Goal: Information Seeking & Learning: Learn about a topic

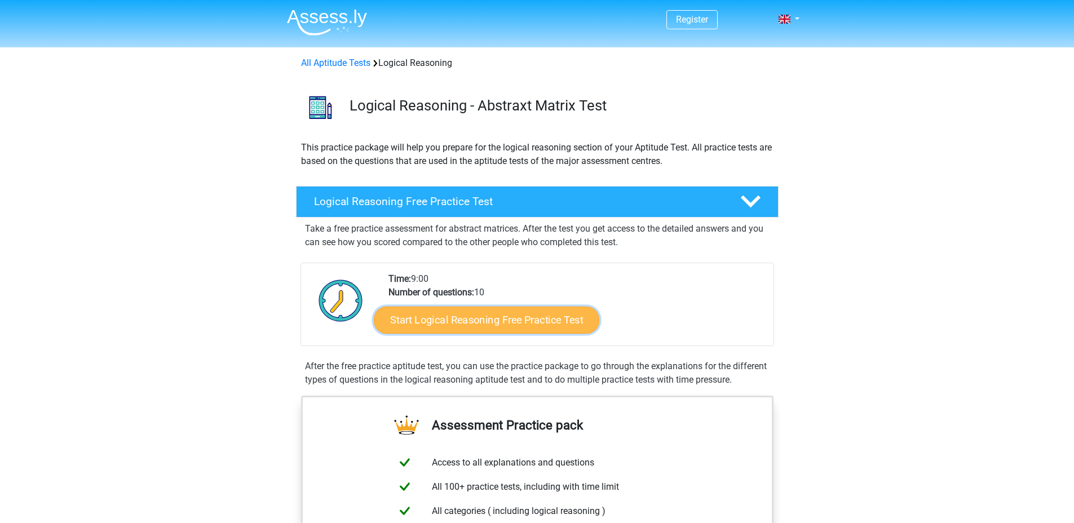
click at [537, 320] on link "Start Logical Reasoning Free Practice Test" at bounding box center [486, 319] width 225 height 27
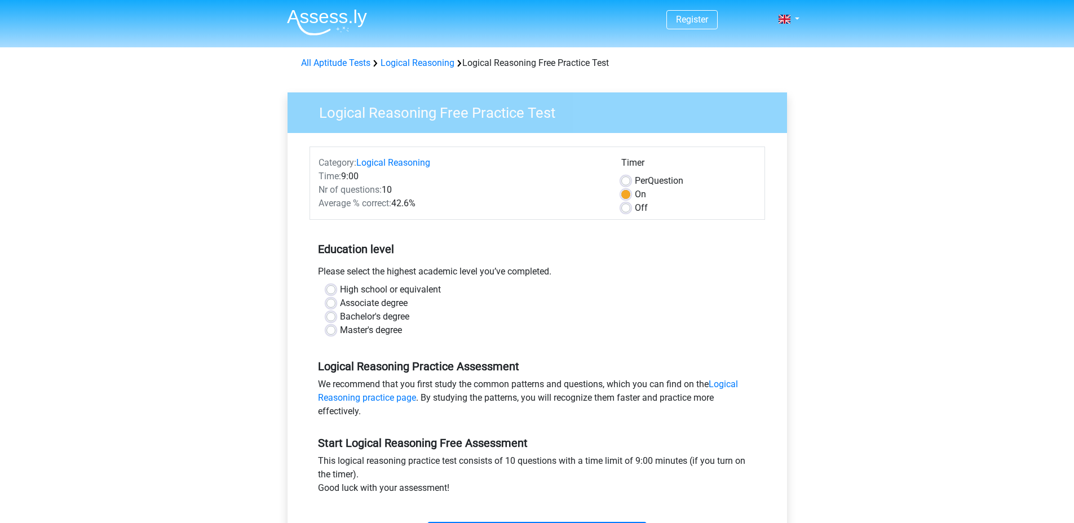
click at [345, 330] on label "Master's degree" at bounding box center [371, 330] width 62 height 14
click at [335, 330] on input "Master's degree" at bounding box center [330, 328] width 9 height 11
radio input "true"
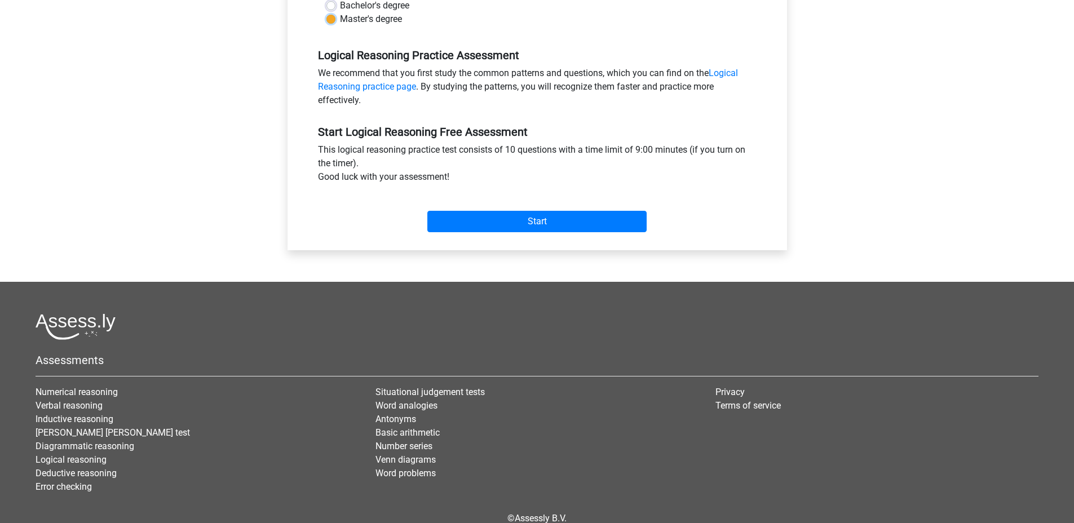
scroll to position [325, 0]
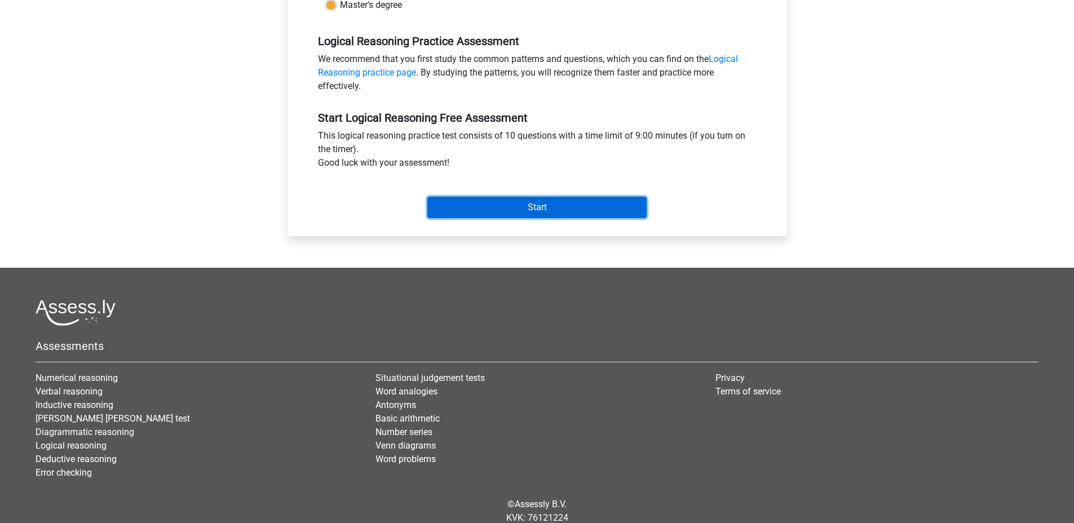
click at [563, 213] on input "Start" at bounding box center [536, 207] width 219 height 21
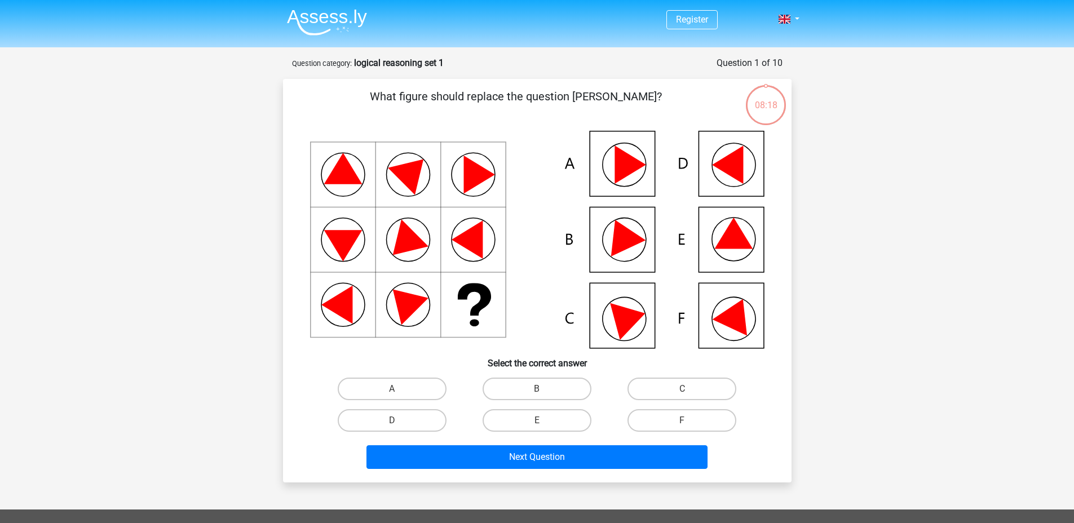
click at [633, 180] on icon at bounding box center [537, 240] width 454 height 218
click at [389, 387] on label "A" at bounding box center [392, 389] width 109 height 23
click at [392, 389] on input "A" at bounding box center [395, 392] width 7 height 7
radio input "true"
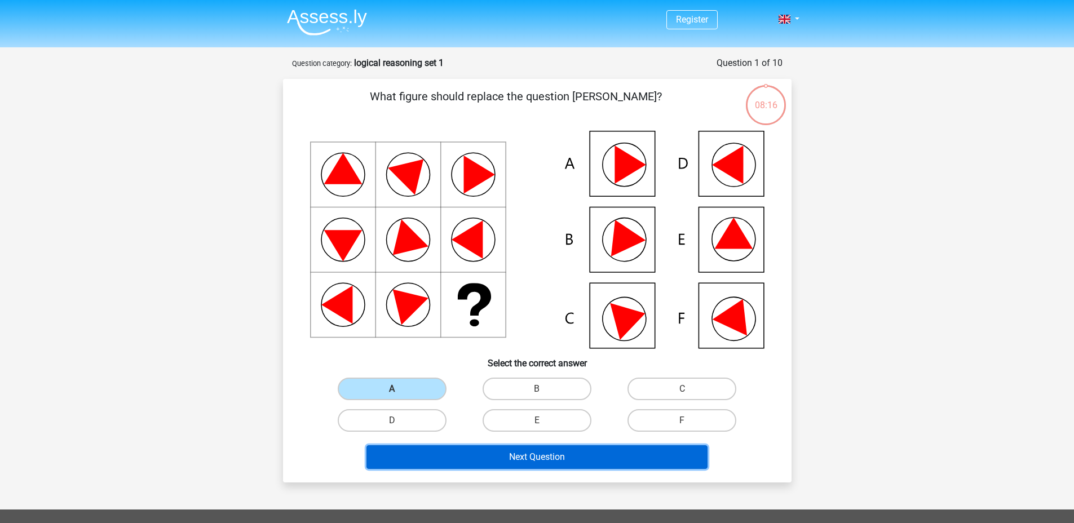
click at [549, 466] on button "Next Question" at bounding box center [536, 457] width 341 height 24
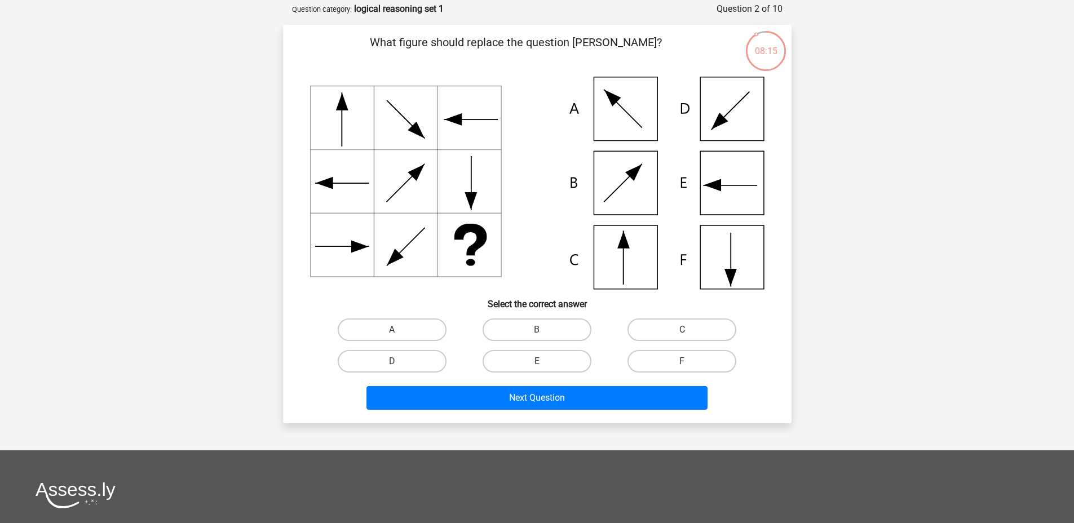
scroll to position [52, 0]
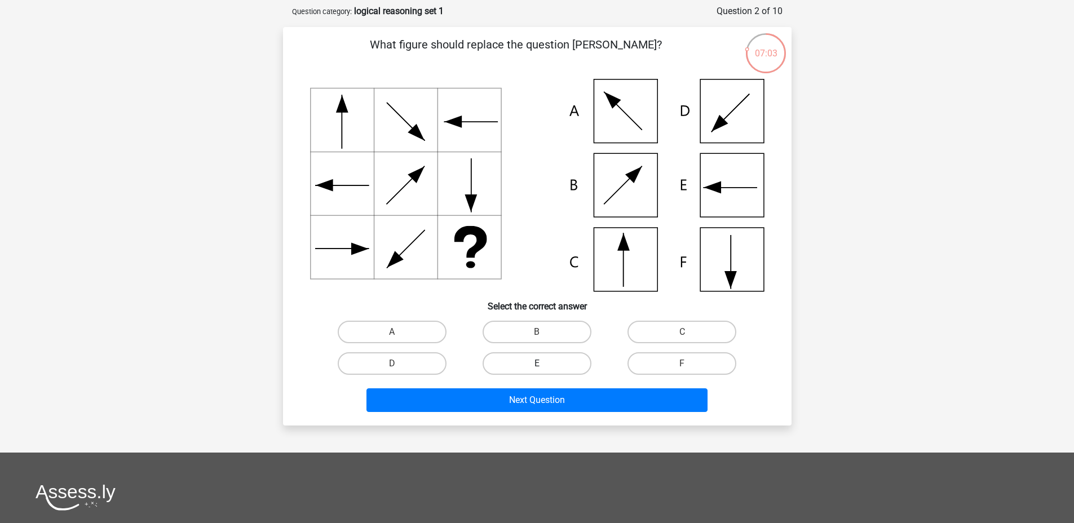
click at [564, 367] on label "E" at bounding box center [536, 363] width 109 height 23
click at [544, 367] on input "E" at bounding box center [539, 366] width 7 height 7
radio input "true"
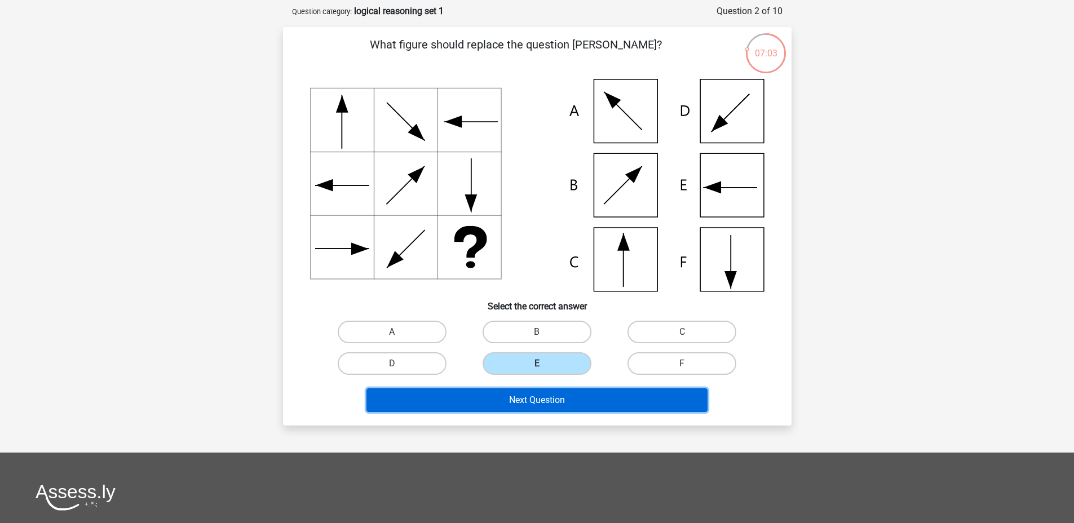
click at [548, 403] on button "Next Question" at bounding box center [536, 400] width 341 height 24
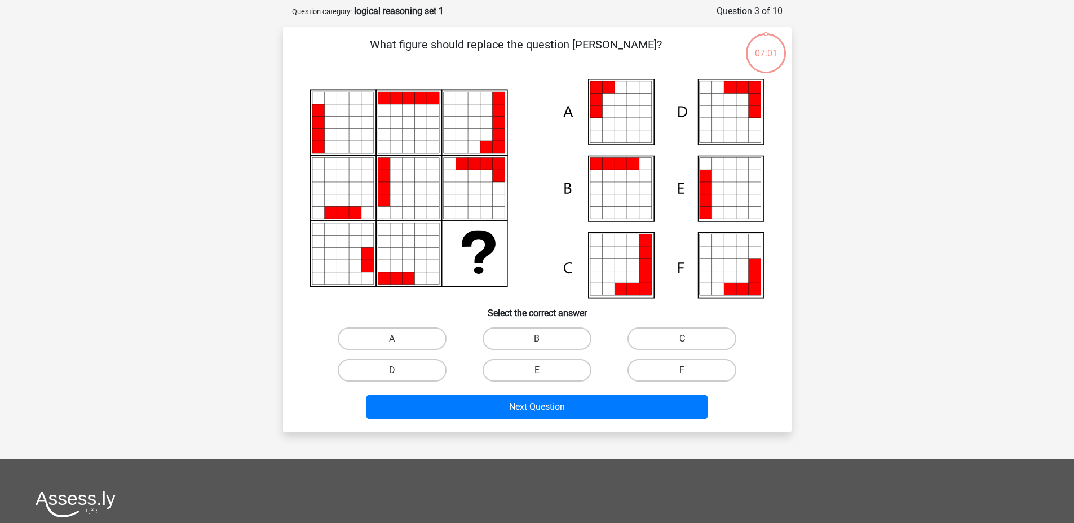
scroll to position [56, 0]
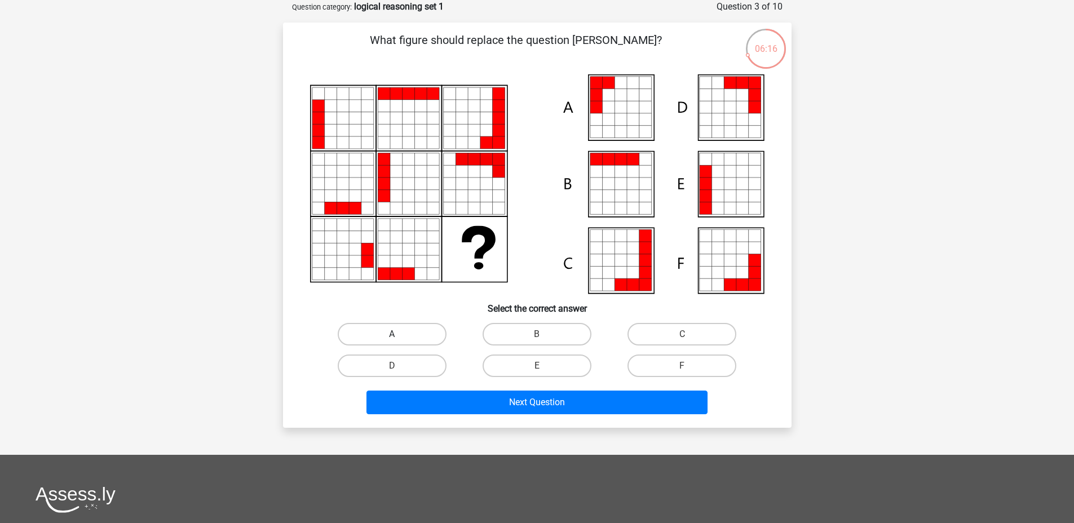
click at [418, 330] on label "A" at bounding box center [392, 334] width 109 height 23
click at [399, 334] on input "A" at bounding box center [395, 337] width 7 height 7
radio input "true"
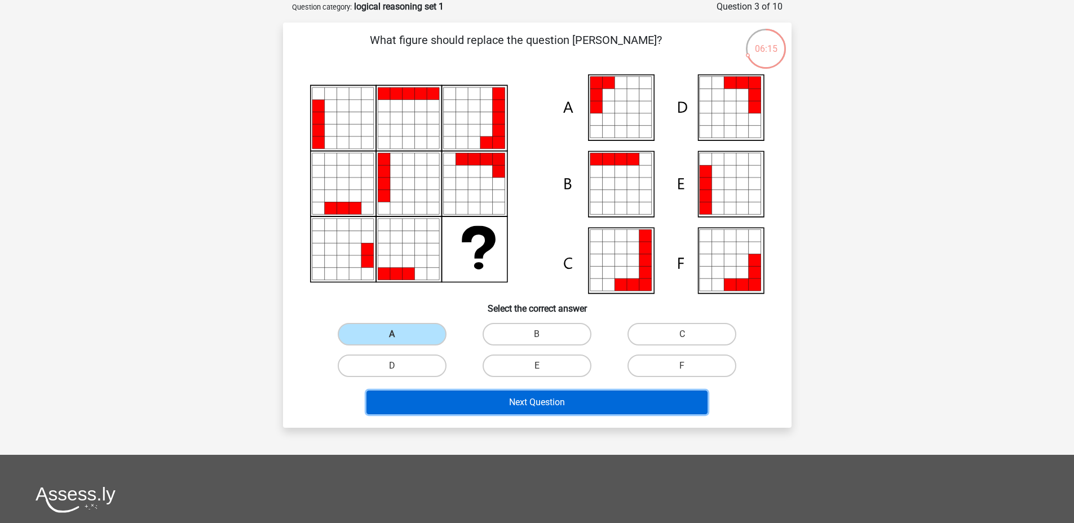
click at [508, 399] on button "Next Question" at bounding box center [536, 403] width 341 height 24
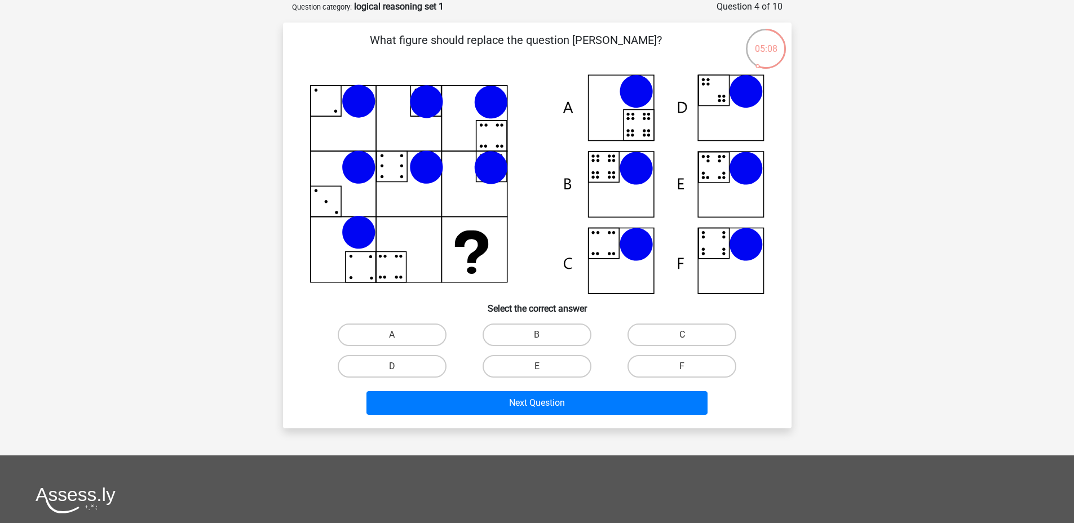
click at [744, 172] on icon at bounding box center [746, 169] width 34 height 34
click at [518, 362] on label "E" at bounding box center [536, 366] width 109 height 23
click at [536, 366] on input "E" at bounding box center [539, 369] width 7 height 7
radio input "true"
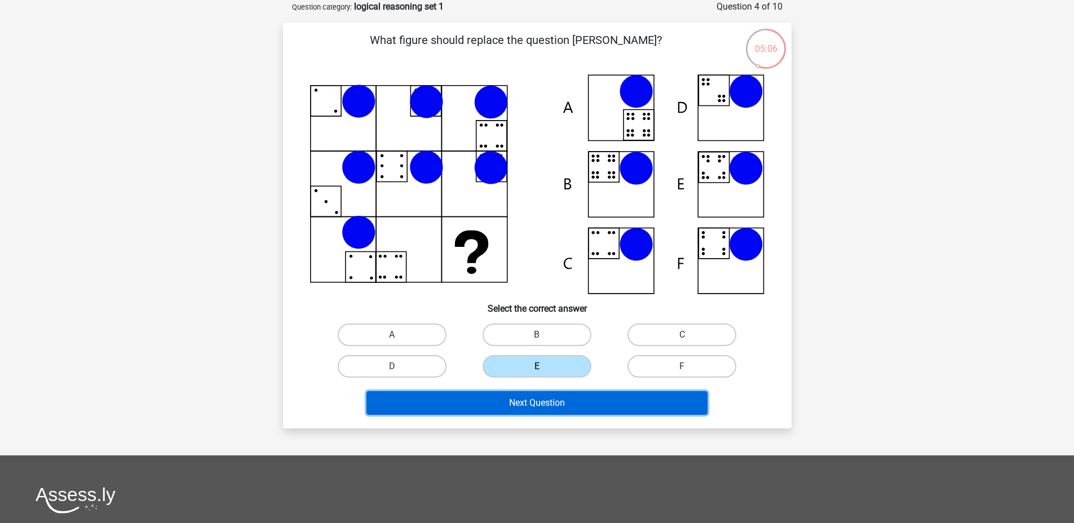
click at [522, 402] on button "Next Question" at bounding box center [536, 403] width 341 height 24
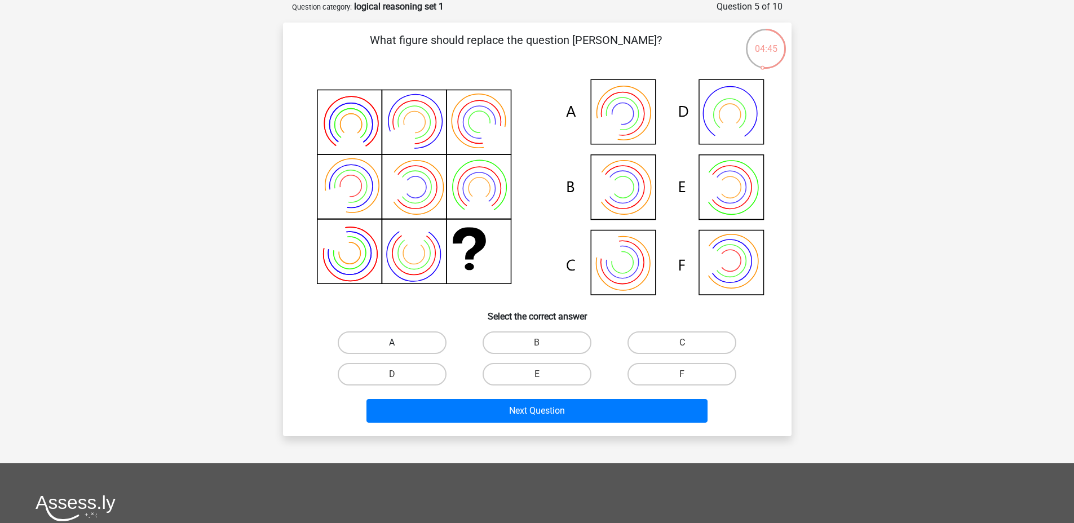
click at [428, 338] on label "A" at bounding box center [392, 342] width 109 height 23
click at [399, 343] on input "A" at bounding box center [395, 346] width 7 height 7
radio input "true"
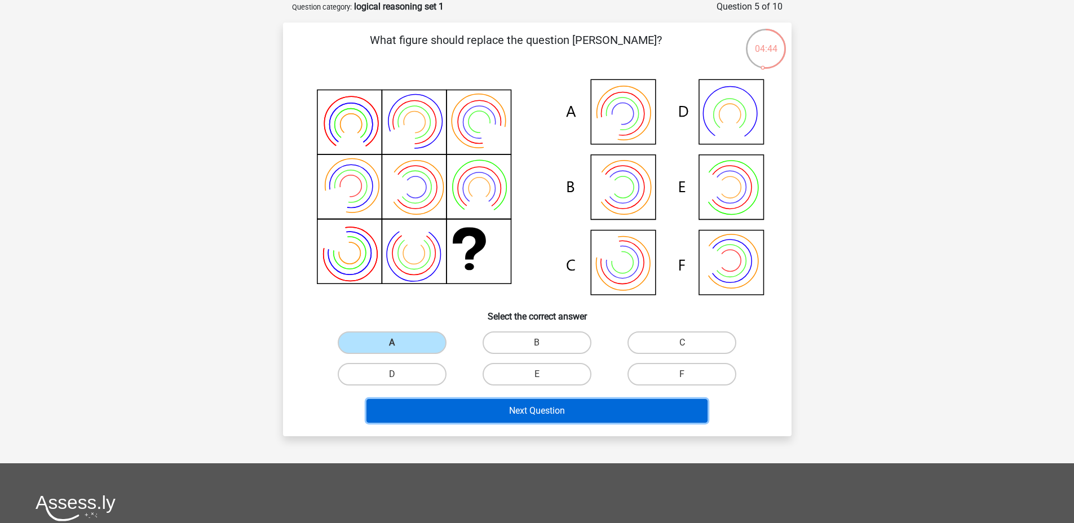
click at [517, 402] on button "Next Question" at bounding box center [536, 411] width 341 height 24
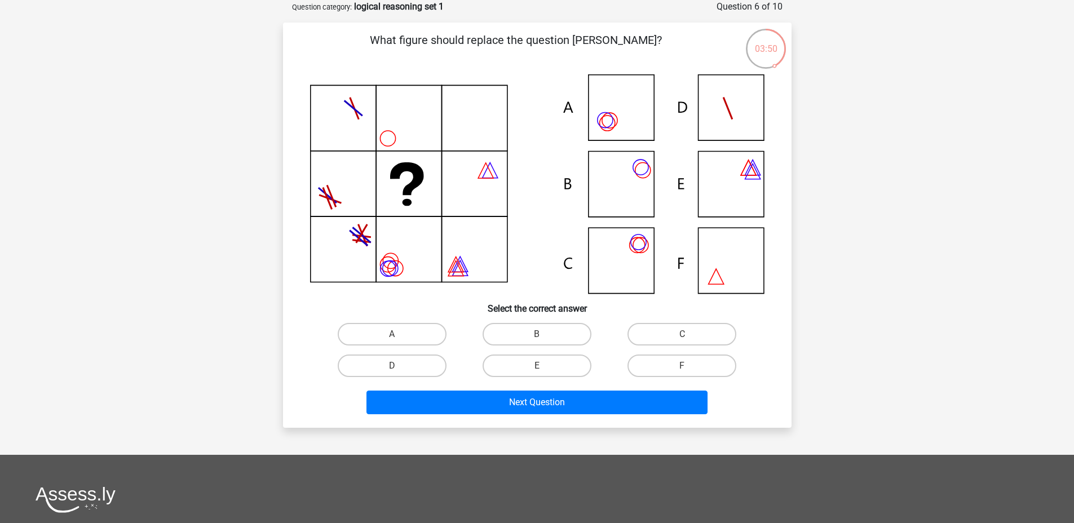
click at [635, 123] on icon at bounding box center [537, 183] width 454 height 219
click at [388, 332] on label "A" at bounding box center [392, 334] width 109 height 23
click at [392, 334] on input "A" at bounding box center [395, 337] width 7 height 7
radio input "true"
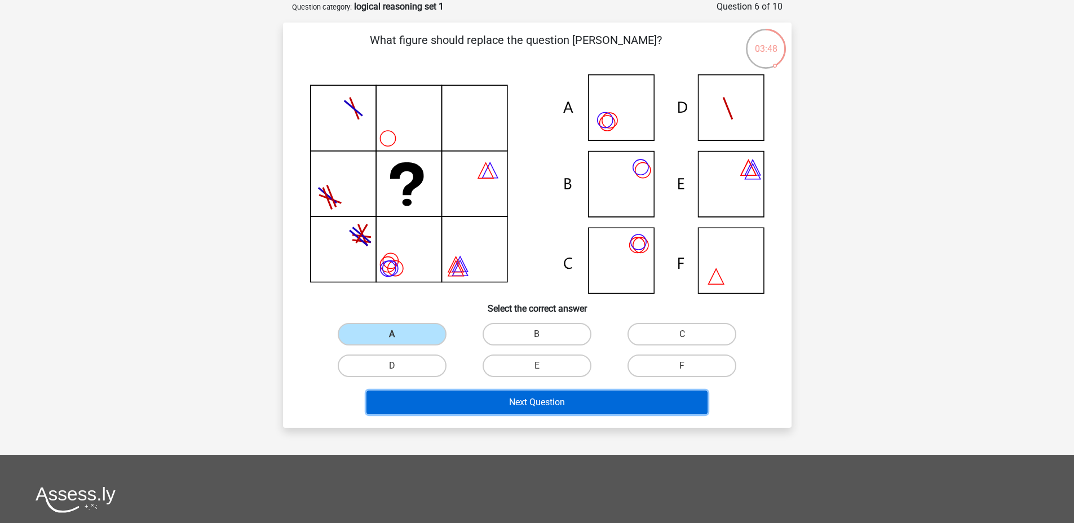
click at [476, 400] on button "Next Question" at bounding box center [536, 403] width 341 height 24
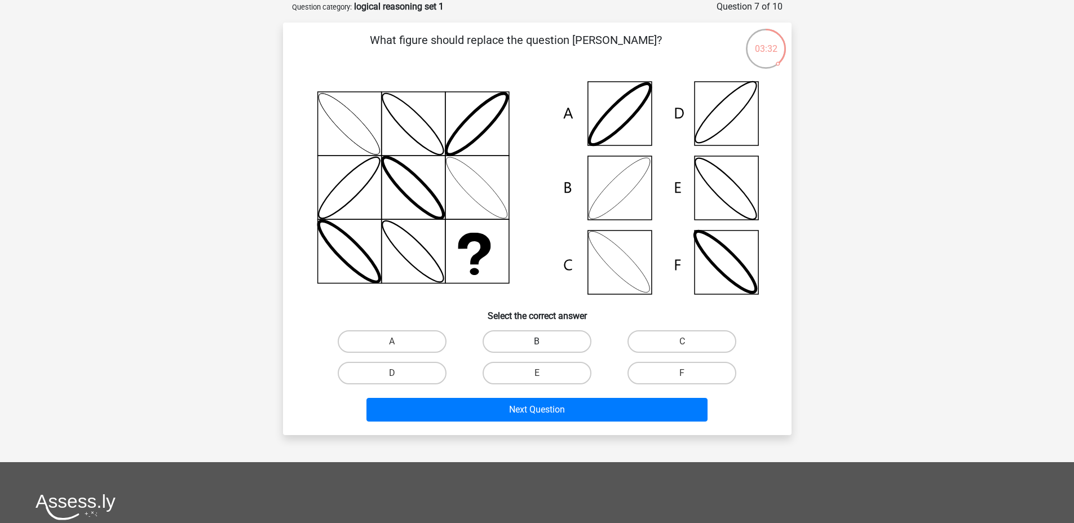
click at [514, 344] on label "B" at bounding box center [536, 341] width 109 height 23
click at [536, 344] on input "B" at bounding box center [539, 345] width 7 height 7
radio input "true"
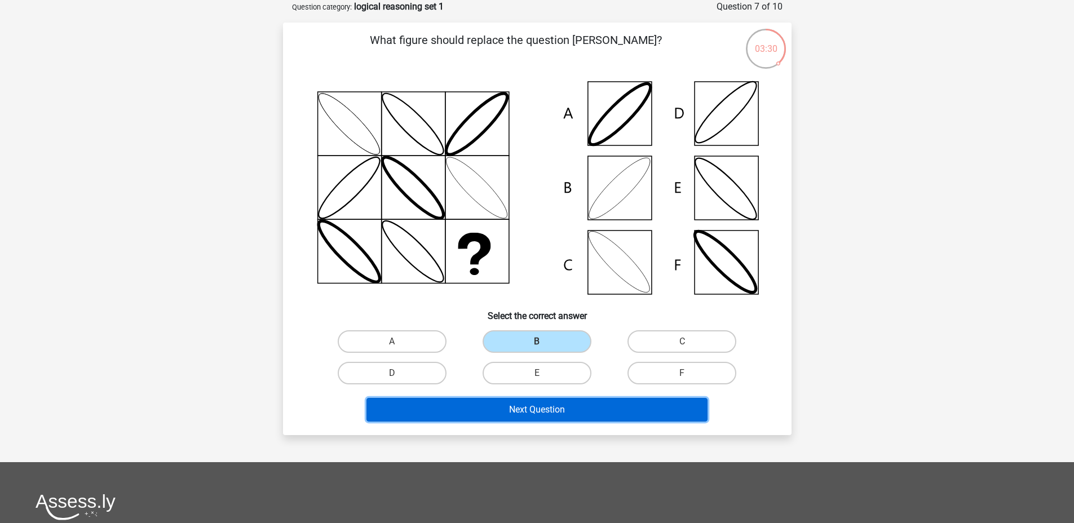
click at [496, 408] on button "Next Question" at bounding box center [536, 410] width 341 height 24
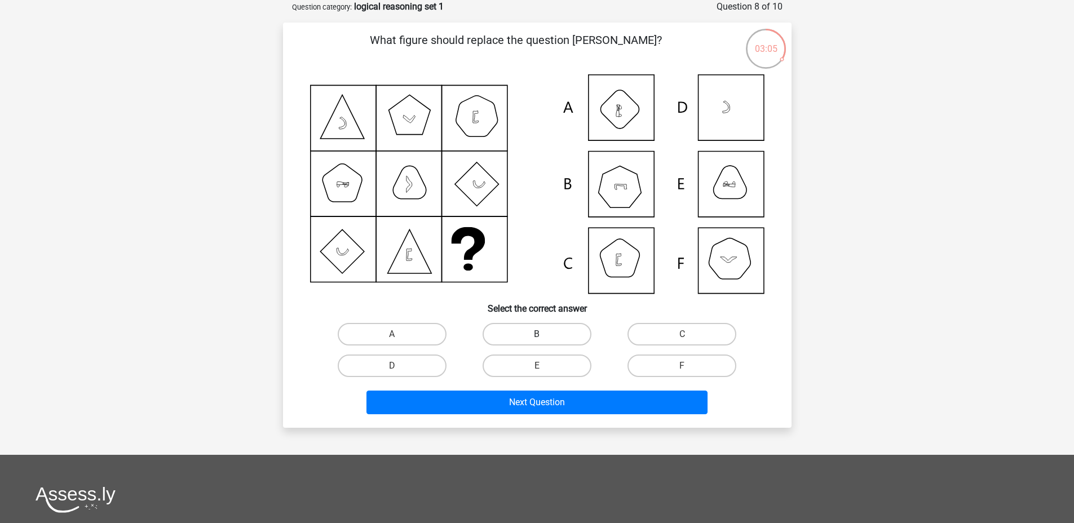
click at [559, 334] on label "B" at bounding box center [536, 334] width 109 height 23
click at [544, 334] on input "B" at bounding box center [539, 337] width 7 height 7
radio input "true"
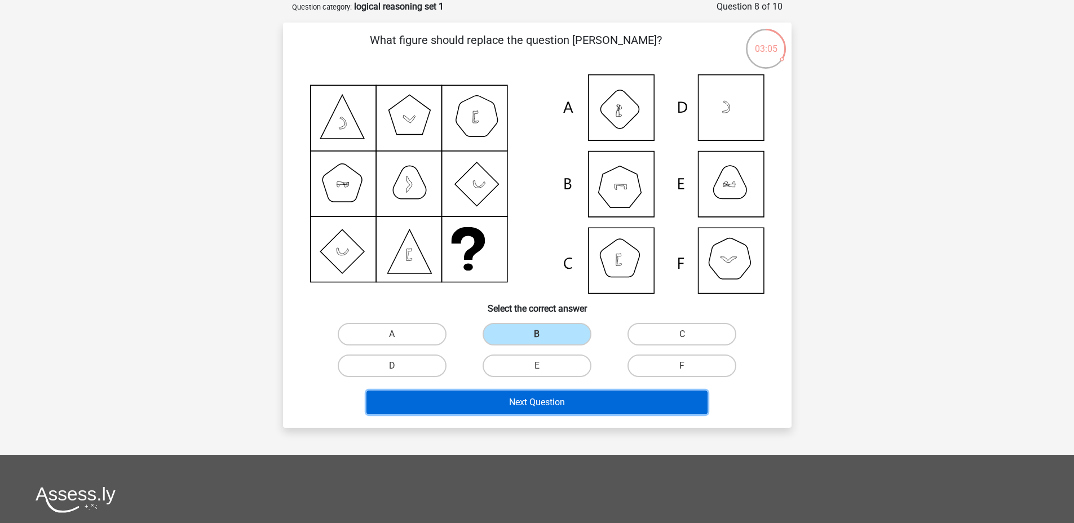
click at [531, 402] on button "Next Question" at bounding box center [536, 403] width 341 height 24
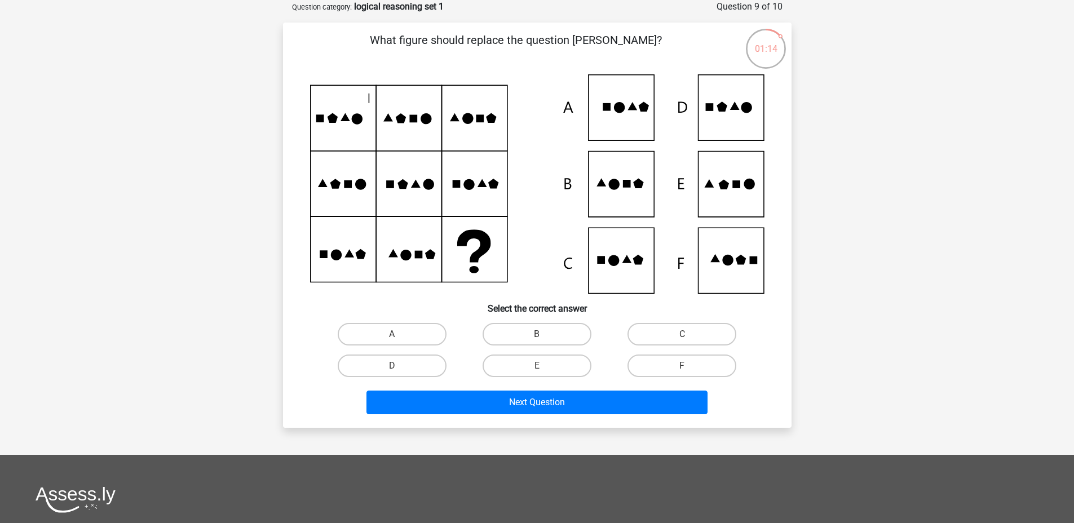
click at [745, 131] on icon at bounding box center [537, 183] width 454 height 219
click at [403, 365] on label "D" at bounding box center [392, 365] width 109 height 23
click at [399, 366] on input "D" at bounding box center [395, 369] width 7 height 7
radio input "true"
click at [579, 383] on div "Next Question" at bounding box center [537, 400] width 472 height 37
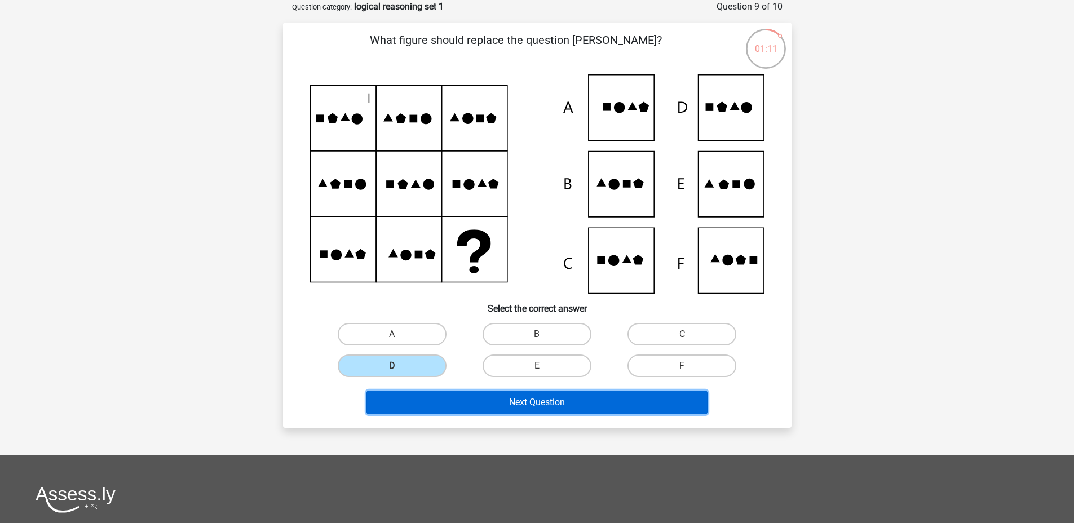
click at [556, 401] on button "Next Question" at bounding box center [536, 403] width 341 height 24
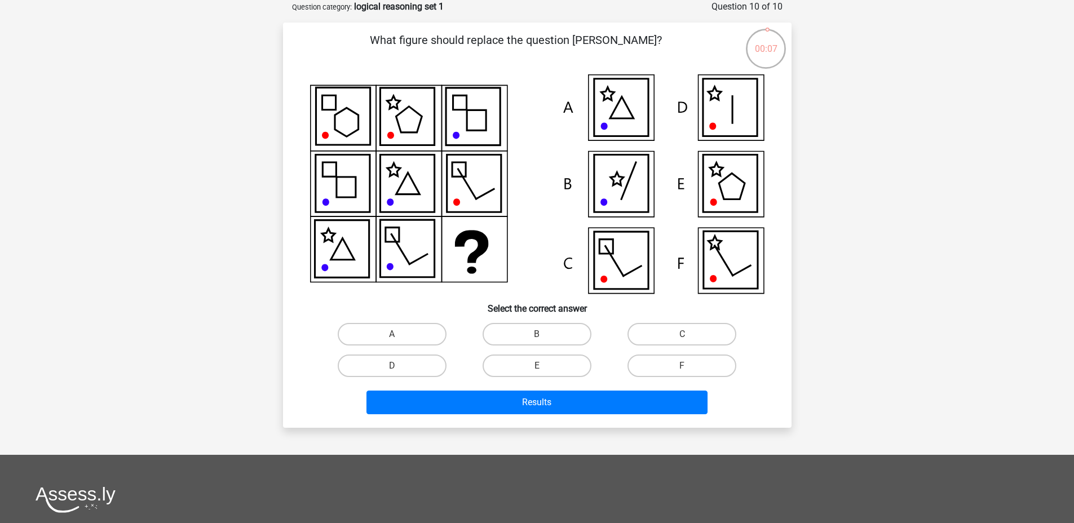
click at [735, 177] on icon at bounding box center [732, 187] width 26 height 26
click at [548, 369] on label "E" at bounding box center [536, 365] width 109 height 23
click at [544, 369] on input "E" at bounding box center [539, 369] width 7 height 7
radio input "true"
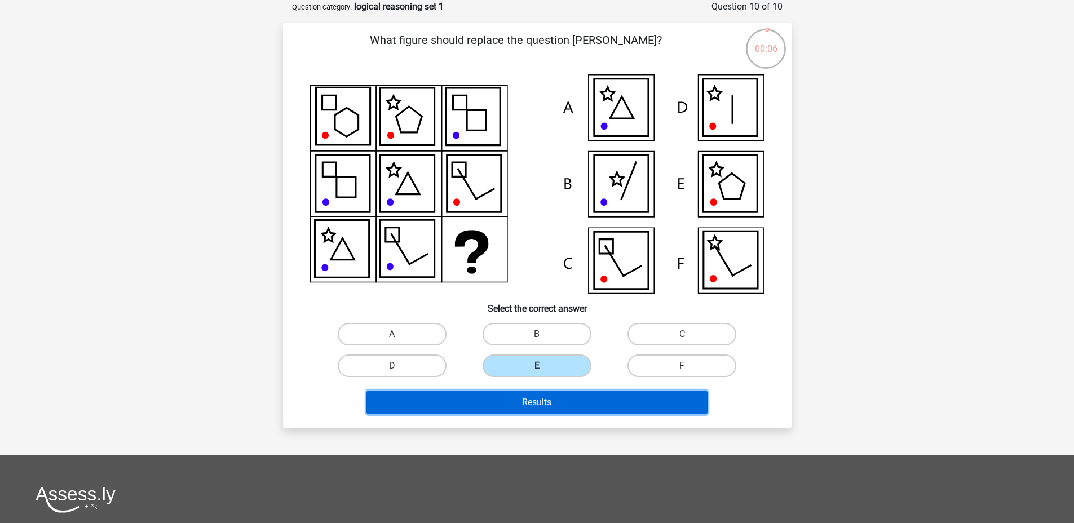
click at [544, 404] on button "Results" at bounding box center [536, 403] width 341 height 24
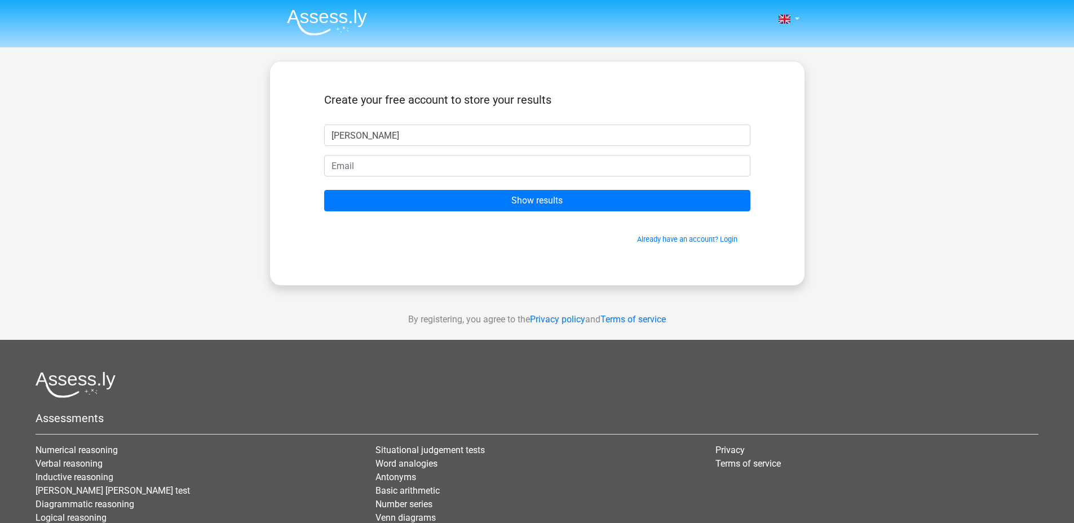
type input "Marek"
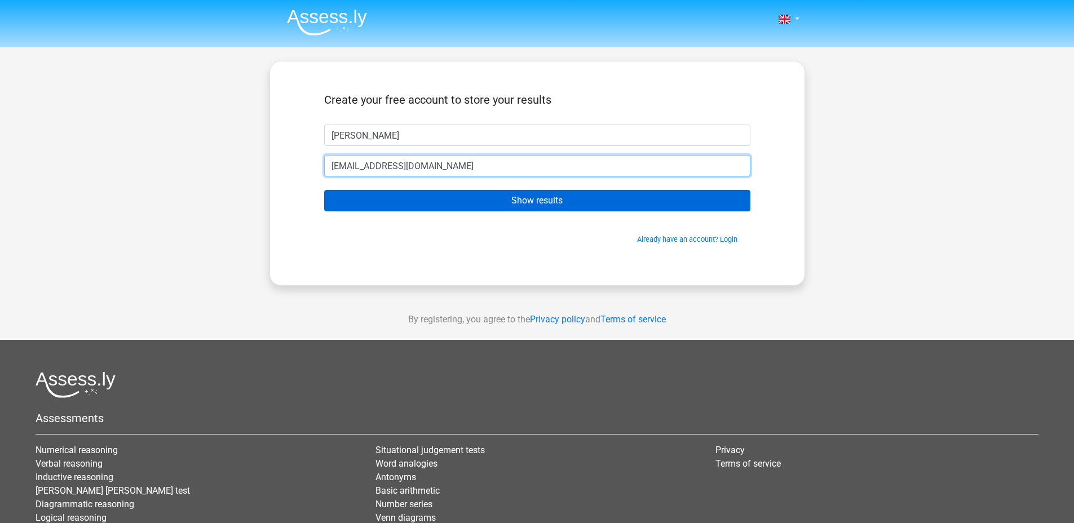
type input "pavelkam055@gmail.com"
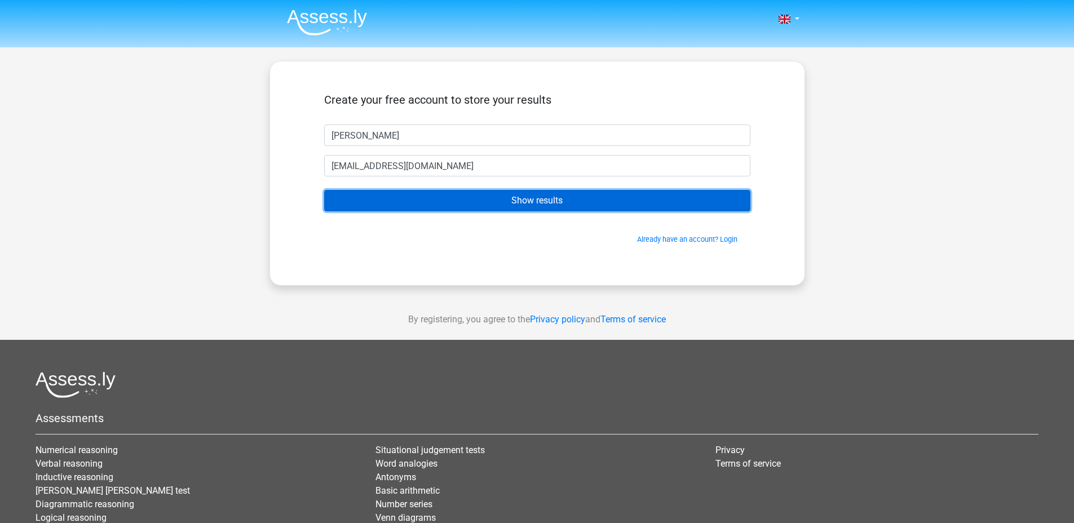
click at [518, 205] on input "Show results" at bounding box center [537, 200] width 426 height 21
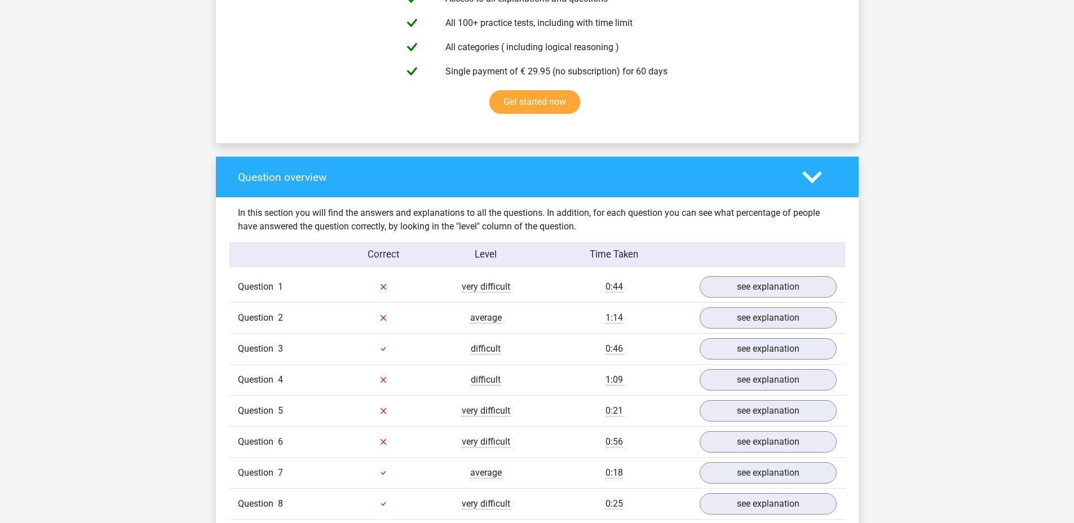
scroll to position [681, 0]
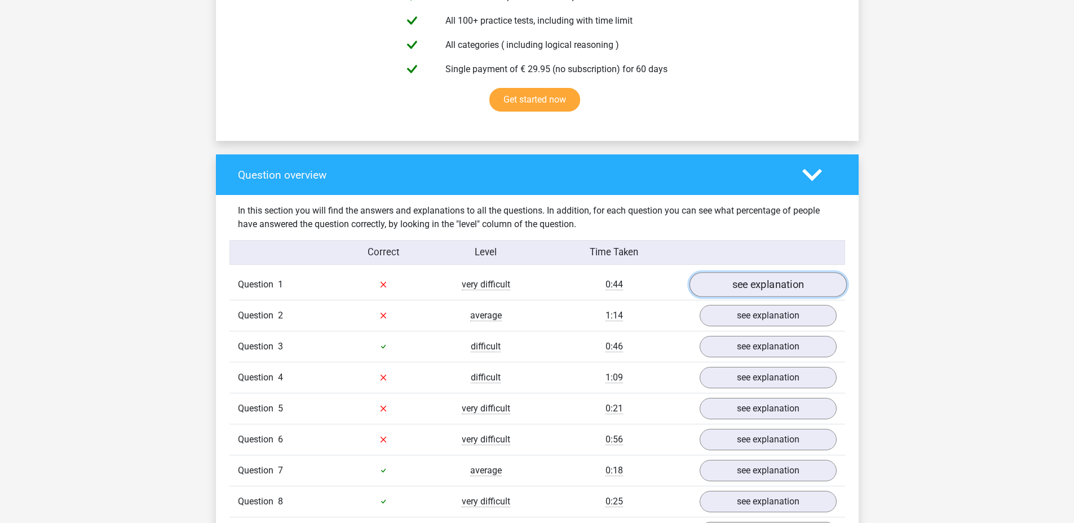
click at [718, 286] on link "see explanation" at bounding box center [767, 284] width 157 height 25
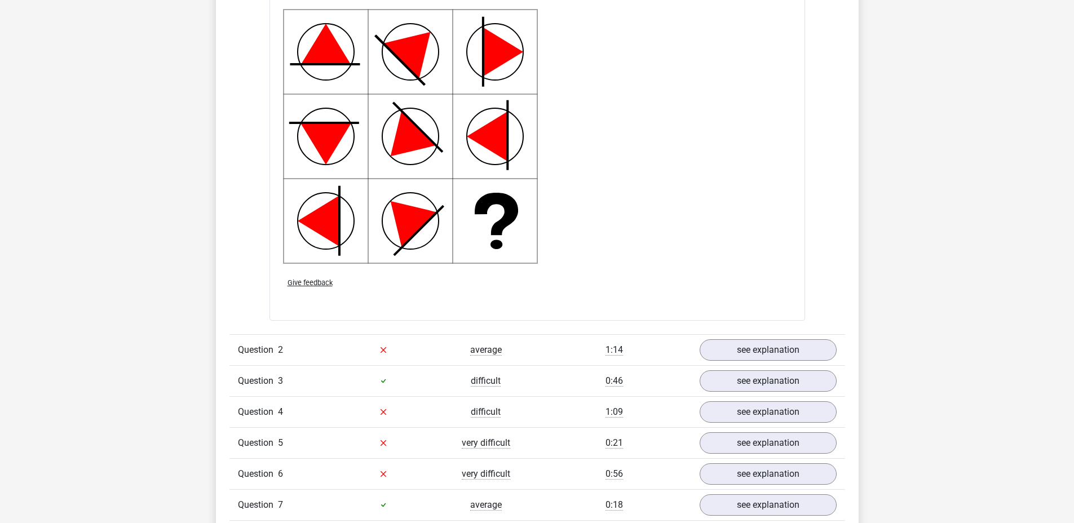
scroll to position [1565, 0]
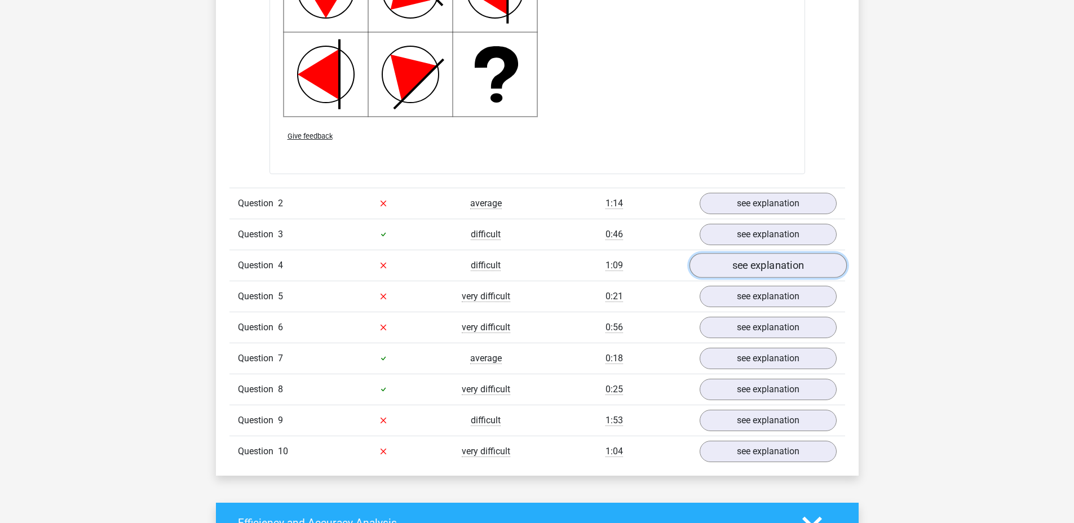
click at [731, 267] on link "see explanation" at bounding box center [767, 265] width 157 height 25
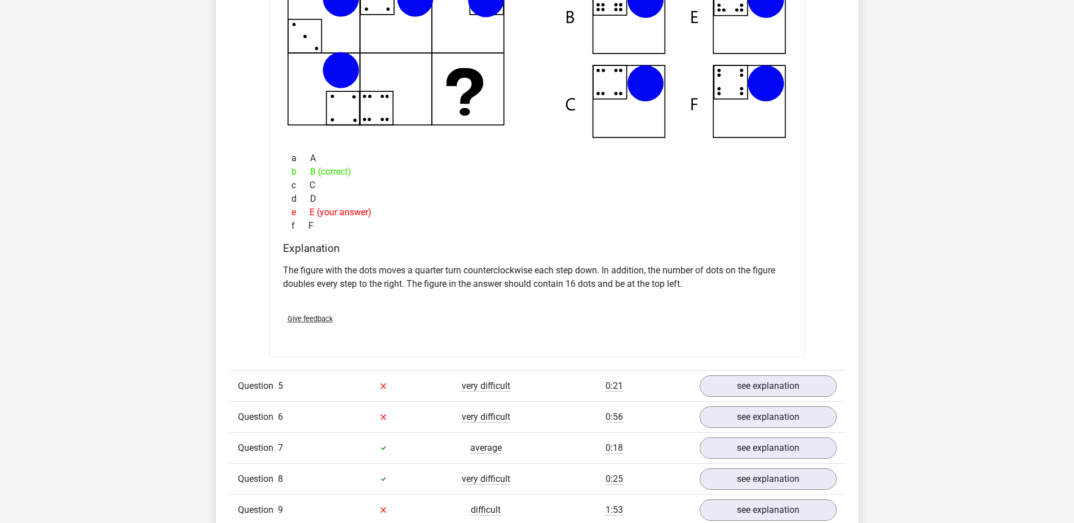
scroll to position [1988, 0]
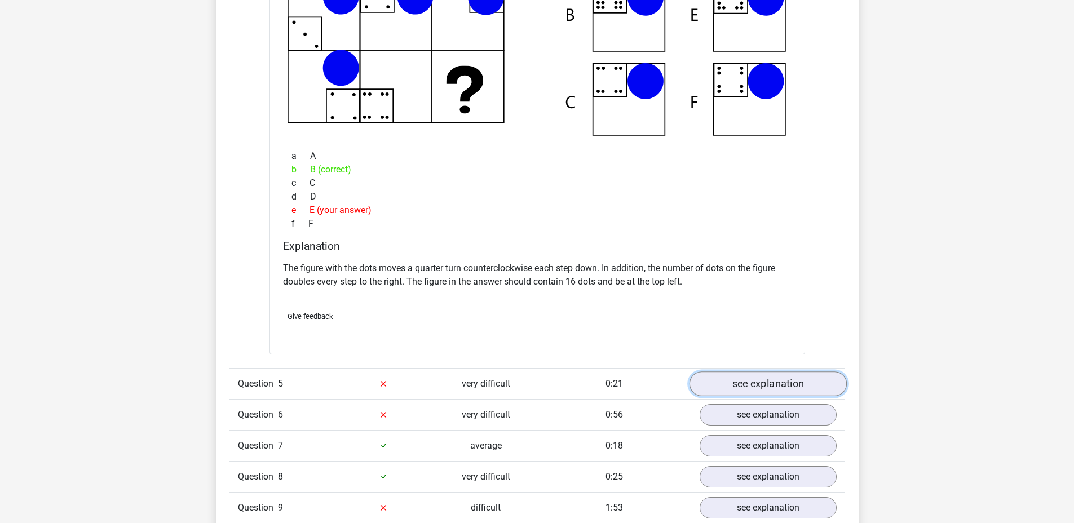
click at [736, 389] on link "see explanation" at bounding box center [767, 383] width 157 height 25
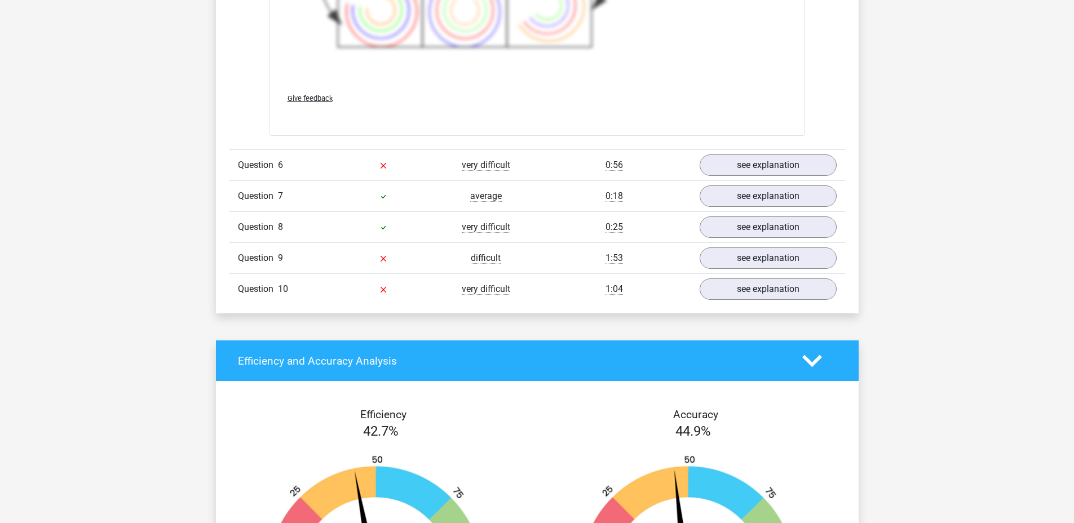
scroll to position [3056, 0]
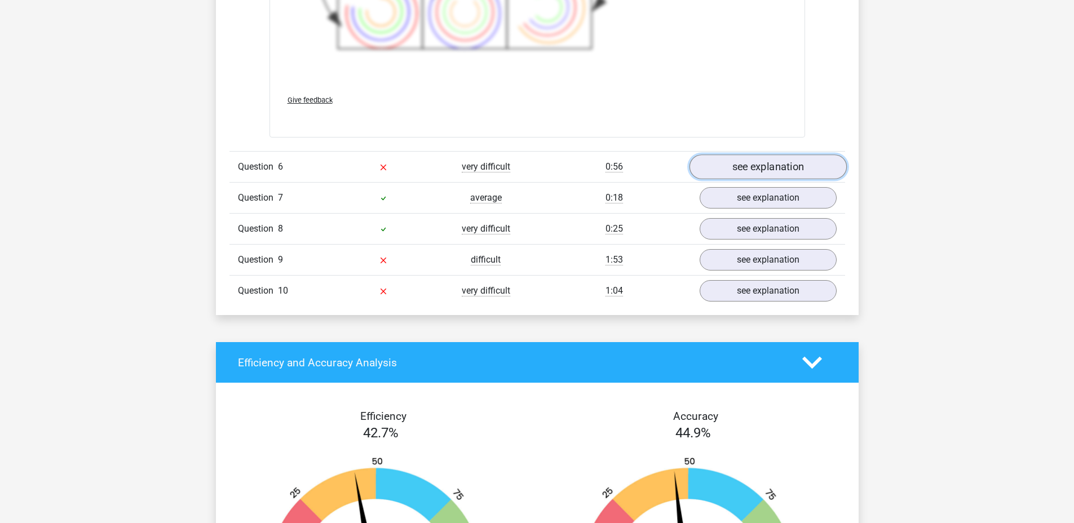
click at [728, 177] on link "see explanation" at bounding box center [767, 166] width 157 height 25
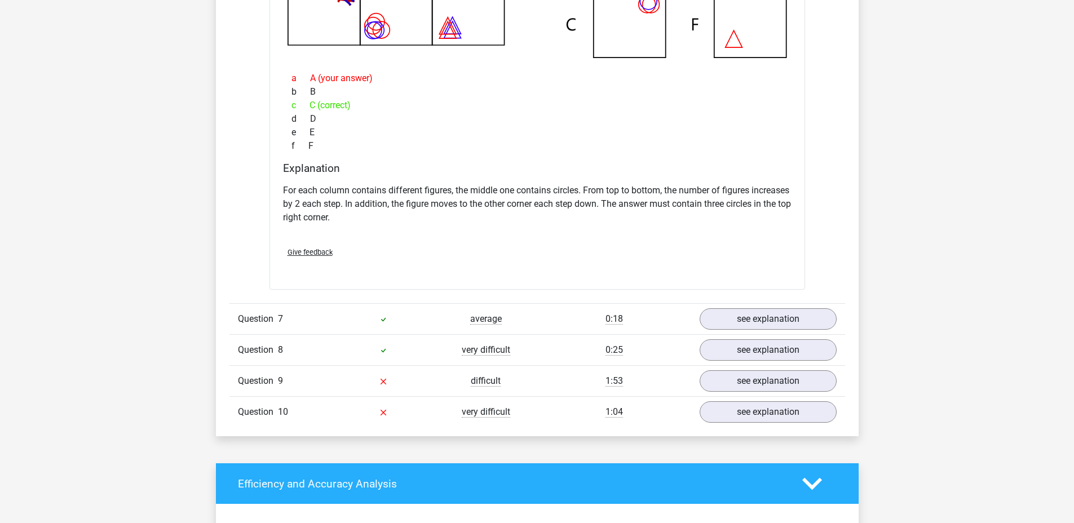
scroll to position [3458, 0]
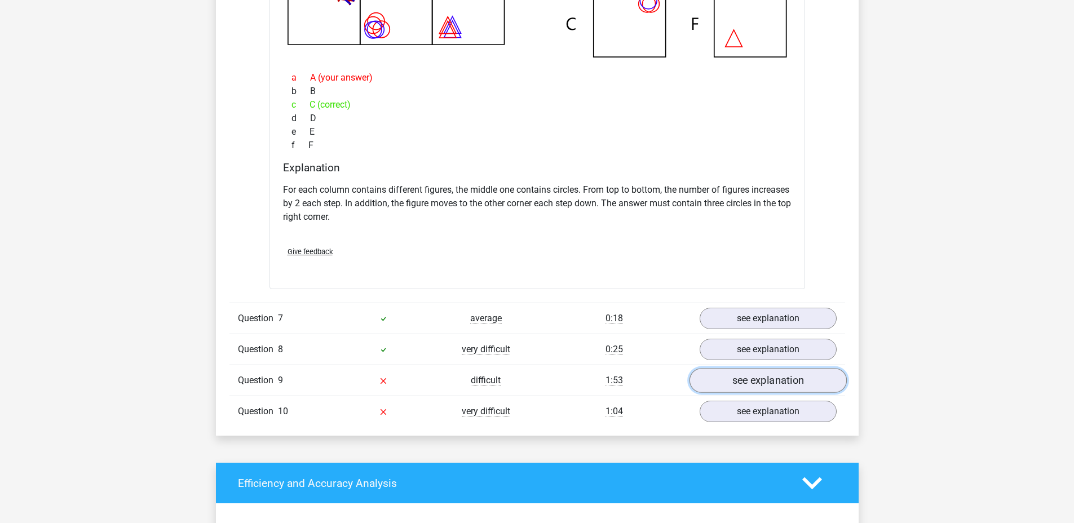
click at [754, 376] on link "see explanation" at bounding box center [767, 381] width 157 height 25
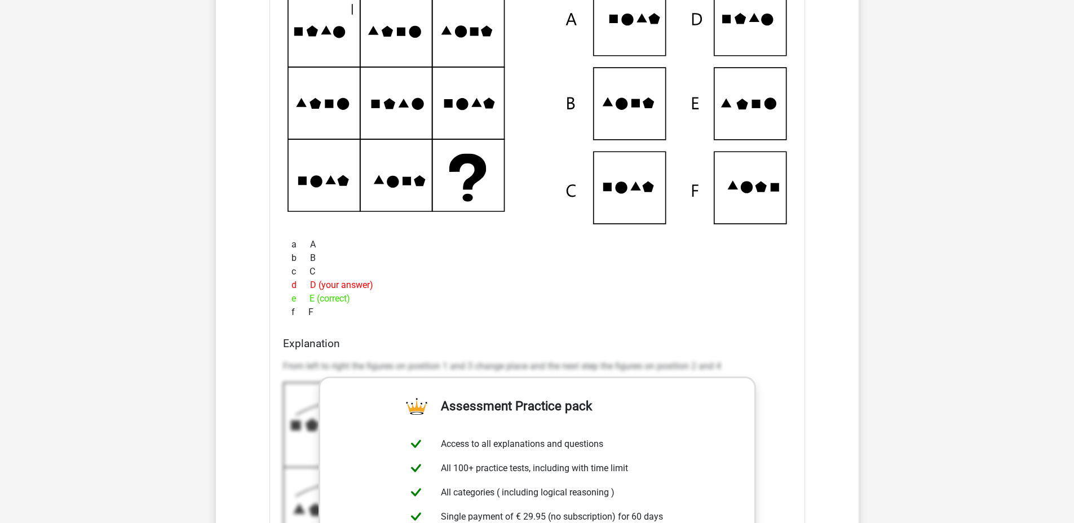
scroll to position [4299, 0]
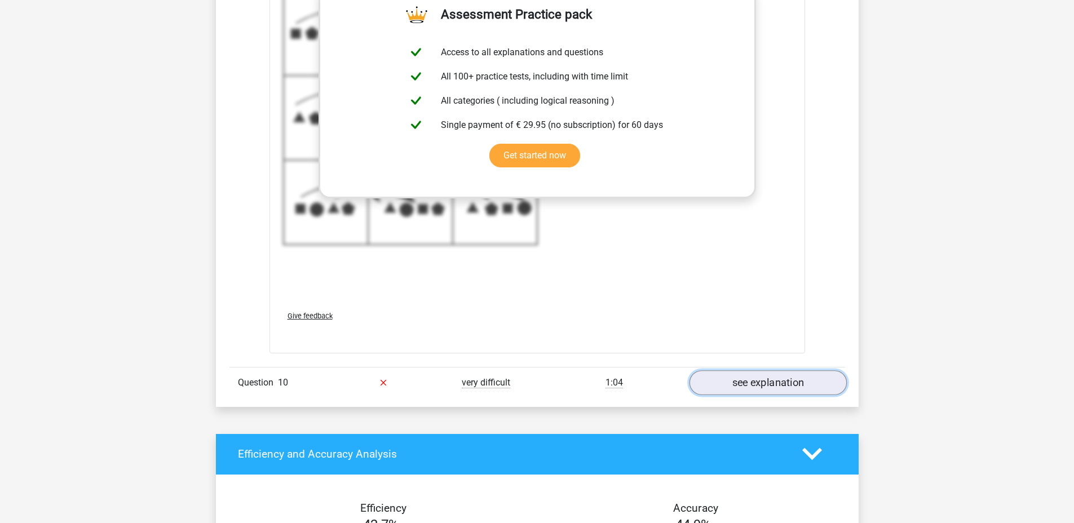
click at [764, 377] on link "see explanation" at bounding box center [767, 382] width 157 height 25
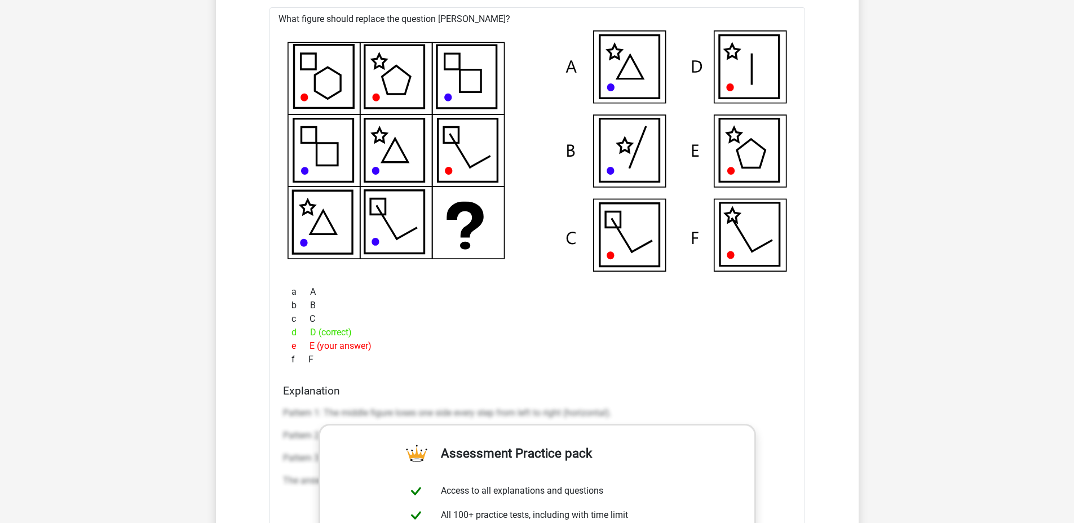
scroll to position [4702, 0]
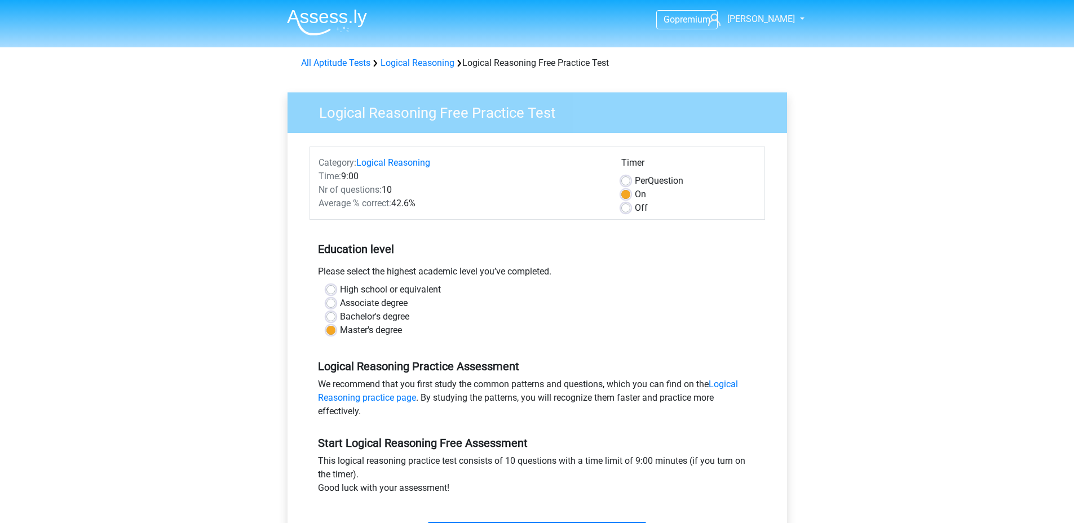
scroll to position [325, 0]
